Goal: Information Seeking & Learning: Learn about a topic

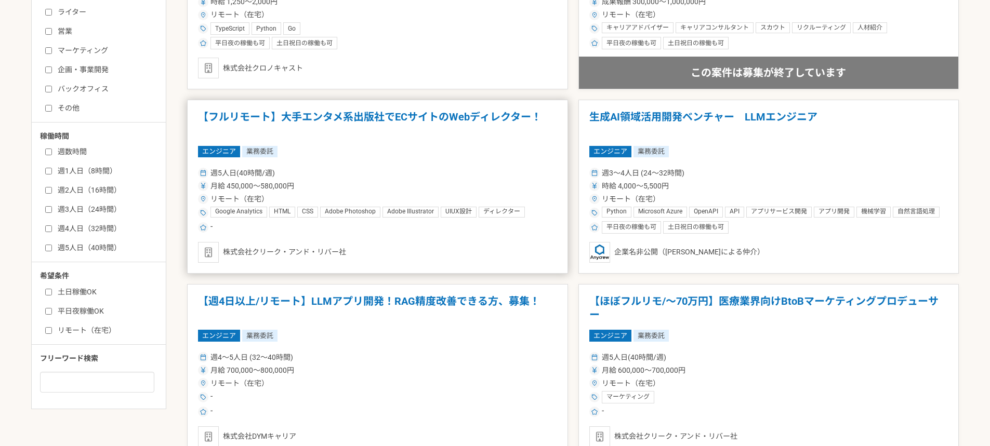
scroll to position [416, 0]
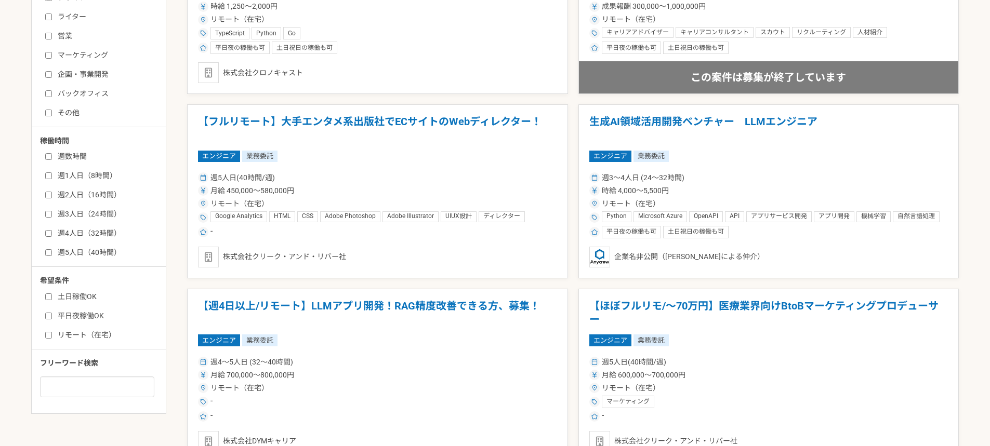
click at [75, 158] on label "週数時間" at bounding box center [104, 156] width 119 height 11
click at [52, 158] on input "週数時間" at bounding box center [48, 156] width 7 height 7
checkbox input "true"
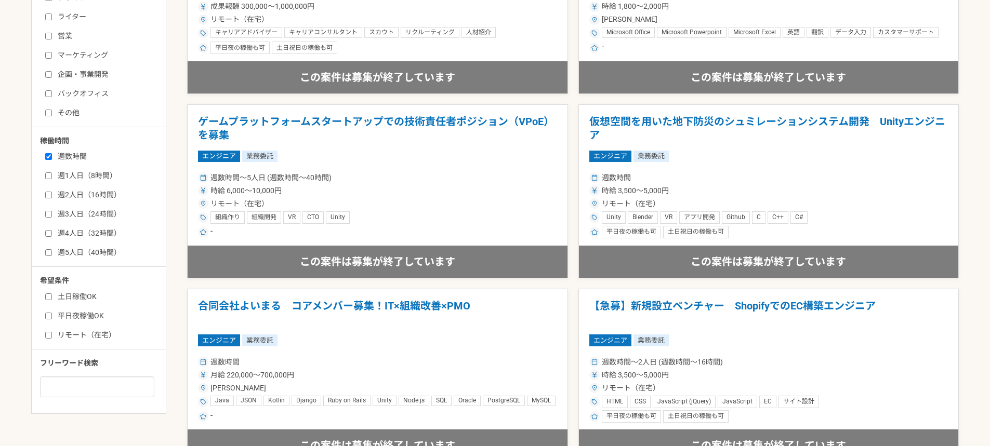
click at [72, 292] on label "土日稼働OK" at bounding box center [104, 296] width 119 height 11
click at [52, 293] on input "土日稼働OK" at bounding box center [48, 296] width 7 height 7
checkbox input "true"
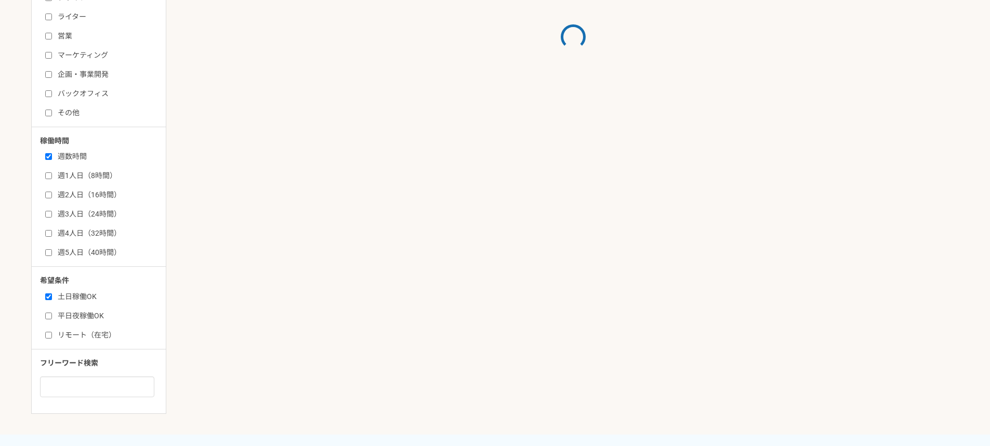
click at [63, 305] on div "土日稼働OK 平日夜稼働OK リモート（在宅）" at bounding box center [102, 314] width 125 height 52
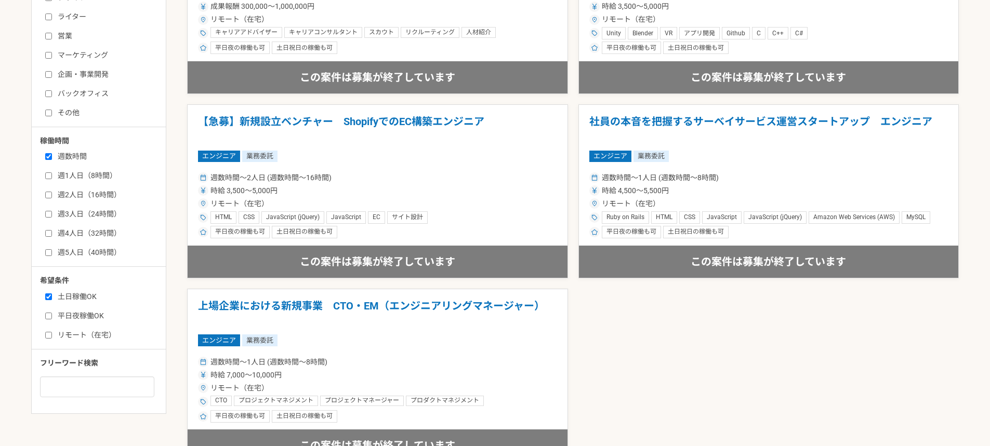
click at [60, 310] on div "土日稼働OK 平日夜稼働OK リモート（在宅）" at bounding box center [102, 314] width 125 height 52
click at [59, 314] on label "平日夜稼働OK" at bounding box center [104, 316] width 119 height 11
click at [52, 314] on input "平日夜稼働OK" at bounding box center [48, 316] width 7 height 7
checkbox input "true"
click at [65, 333] on label "リモート（在宅）" at bounding box center [104, 335] width 119 height 11
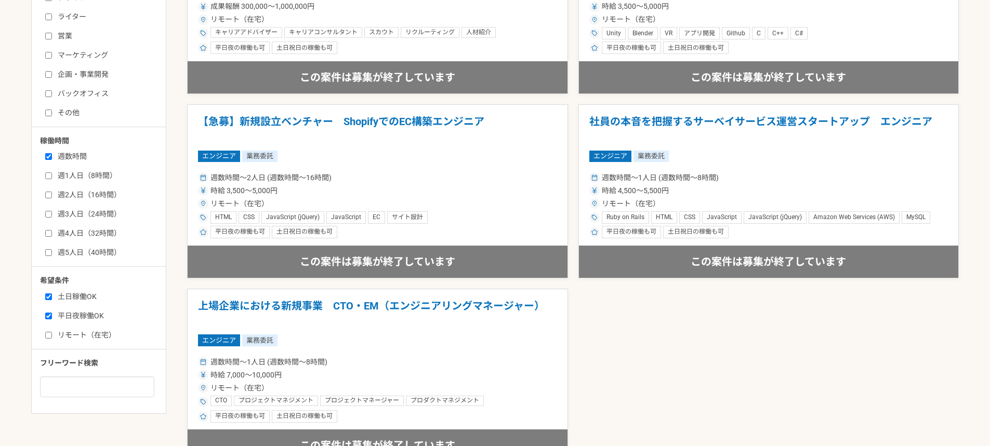
click at [52, 333] on input "リモート（在宅）" at bounding box center [48, 335] width 7 height 7
checkbox input "true"
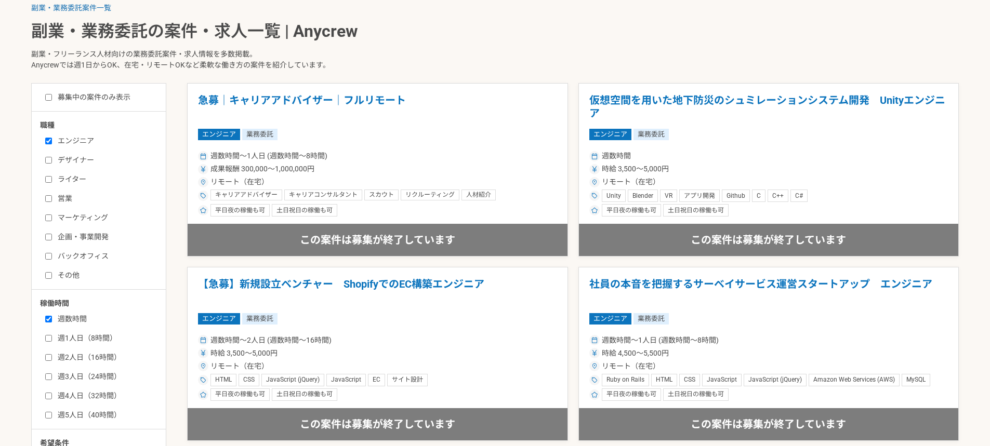
scroll to position [52, 0]
